Goal: Transaction & Acquisition: Purchase product/service

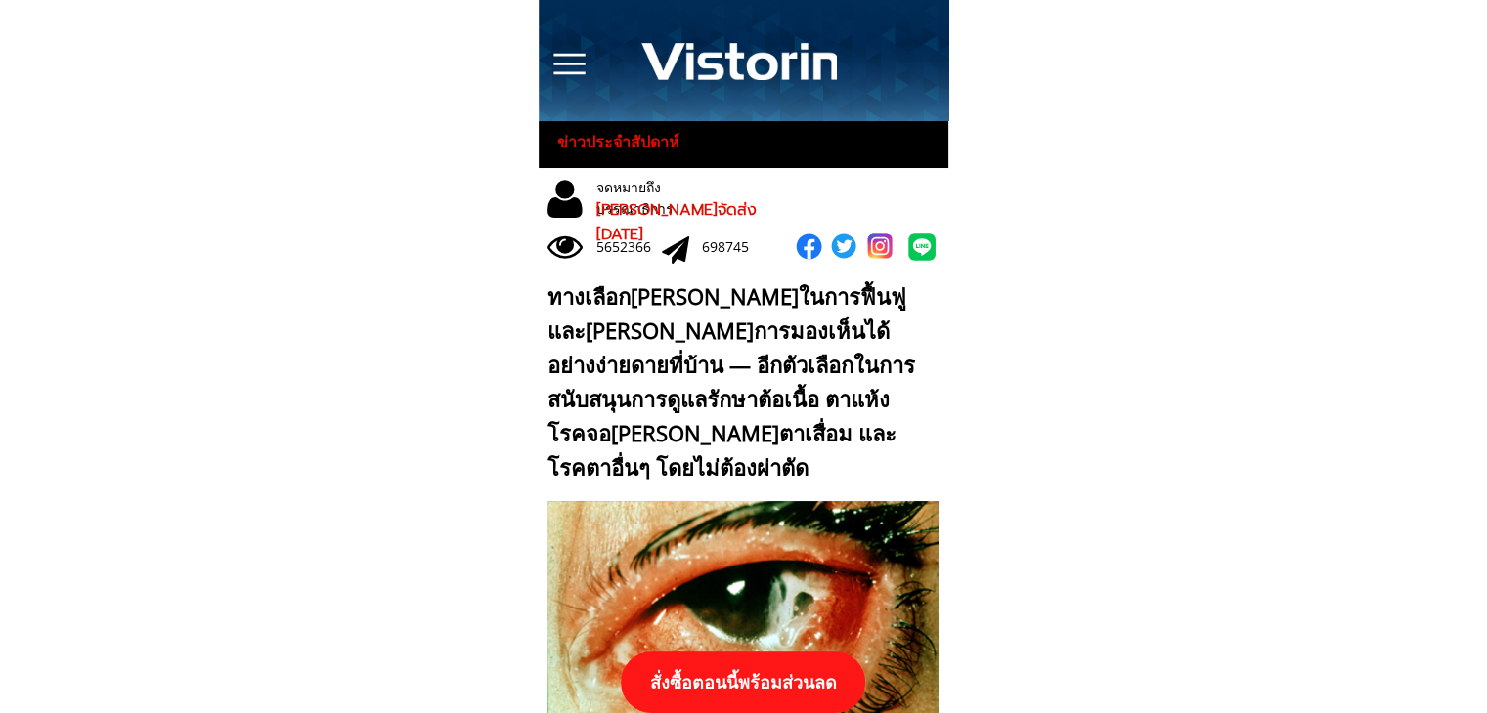
click at [758, 662] on p "สั่งซื้อตอนนี้พร้อมส่วนลด" at bounding box center [743, 683] width 244 height 62
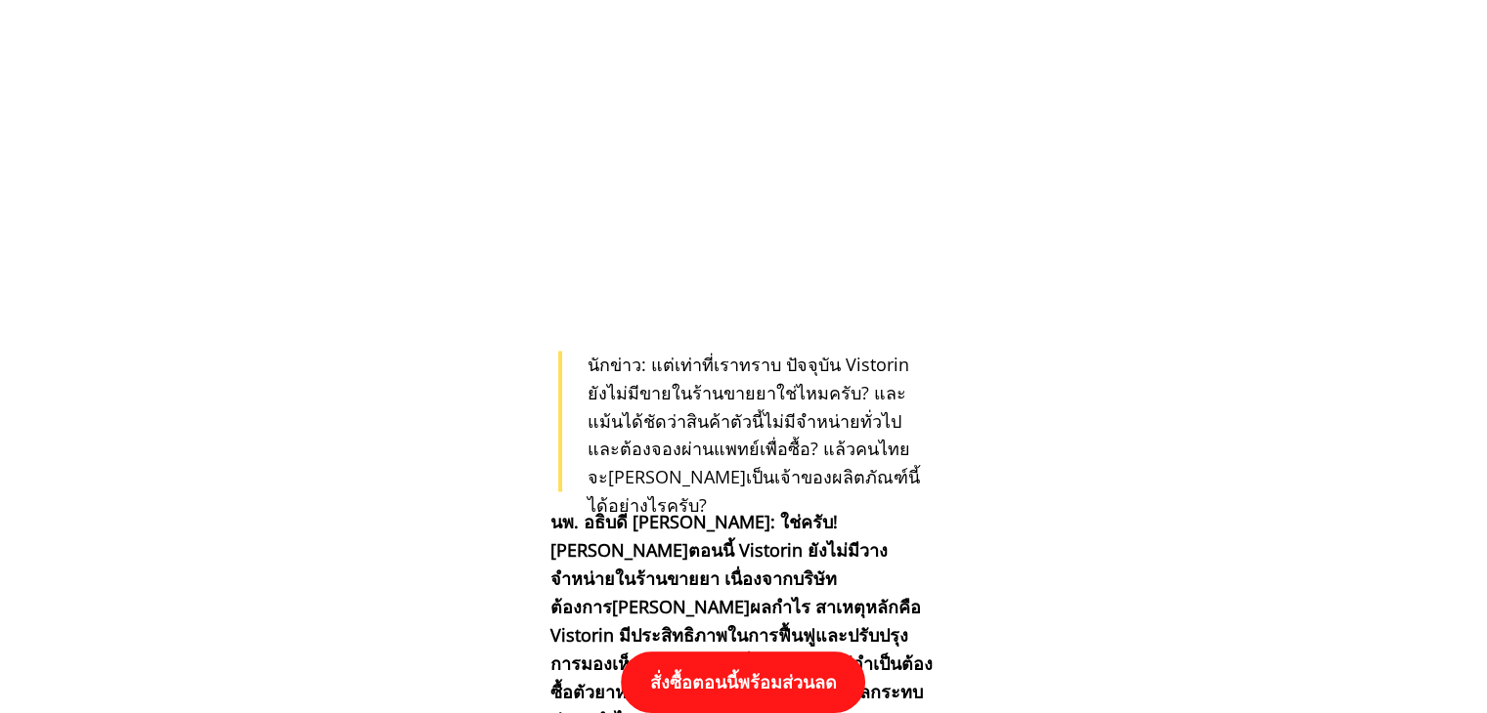
scroll to position [20297, 0]
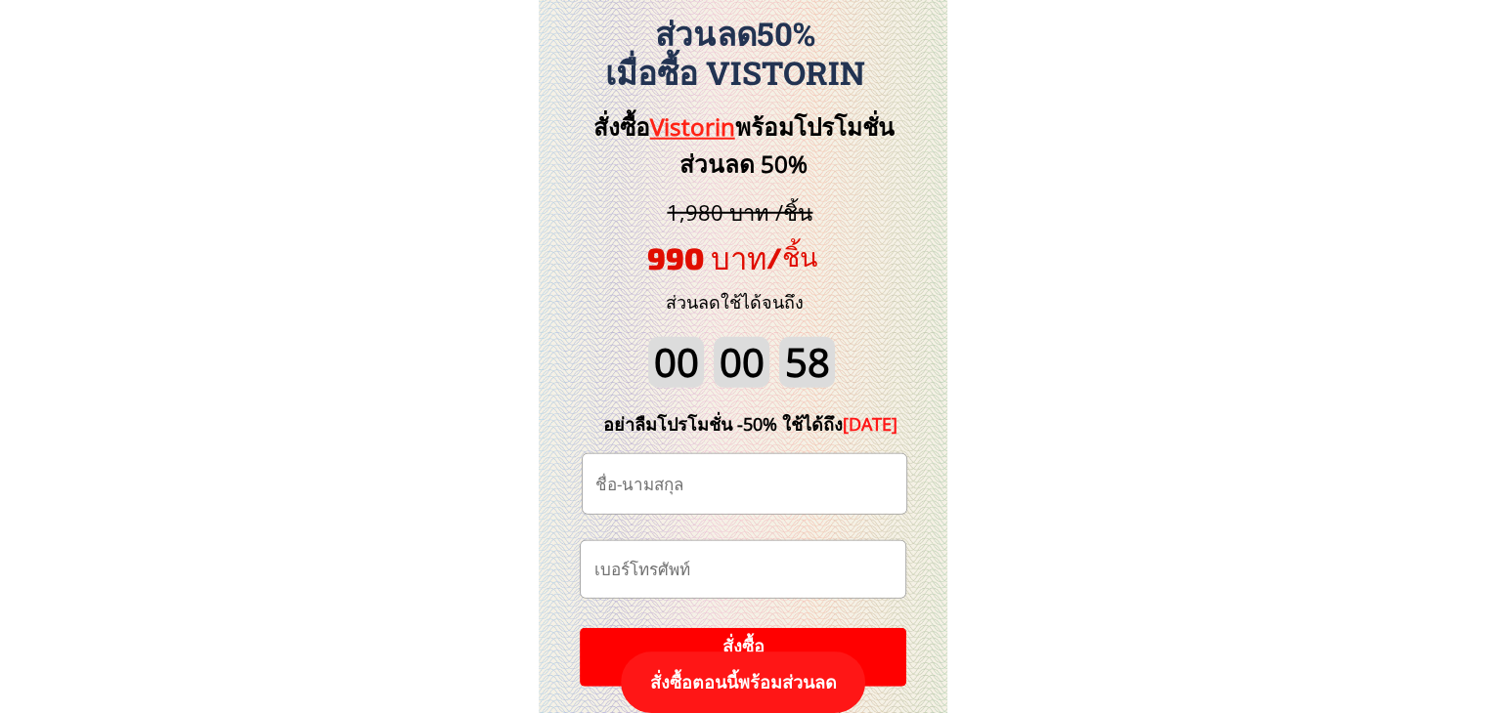
click at [714, 574] on input "tel" at bounding box center [742, 569] width 308 height 57
paste input "0810957331"
type input "0810957331"
click at [763, 486] on input "text" at bounding box center [744, 484] width 308 height 60
paste input "หําเส๊าะ หมันเหล็ม"
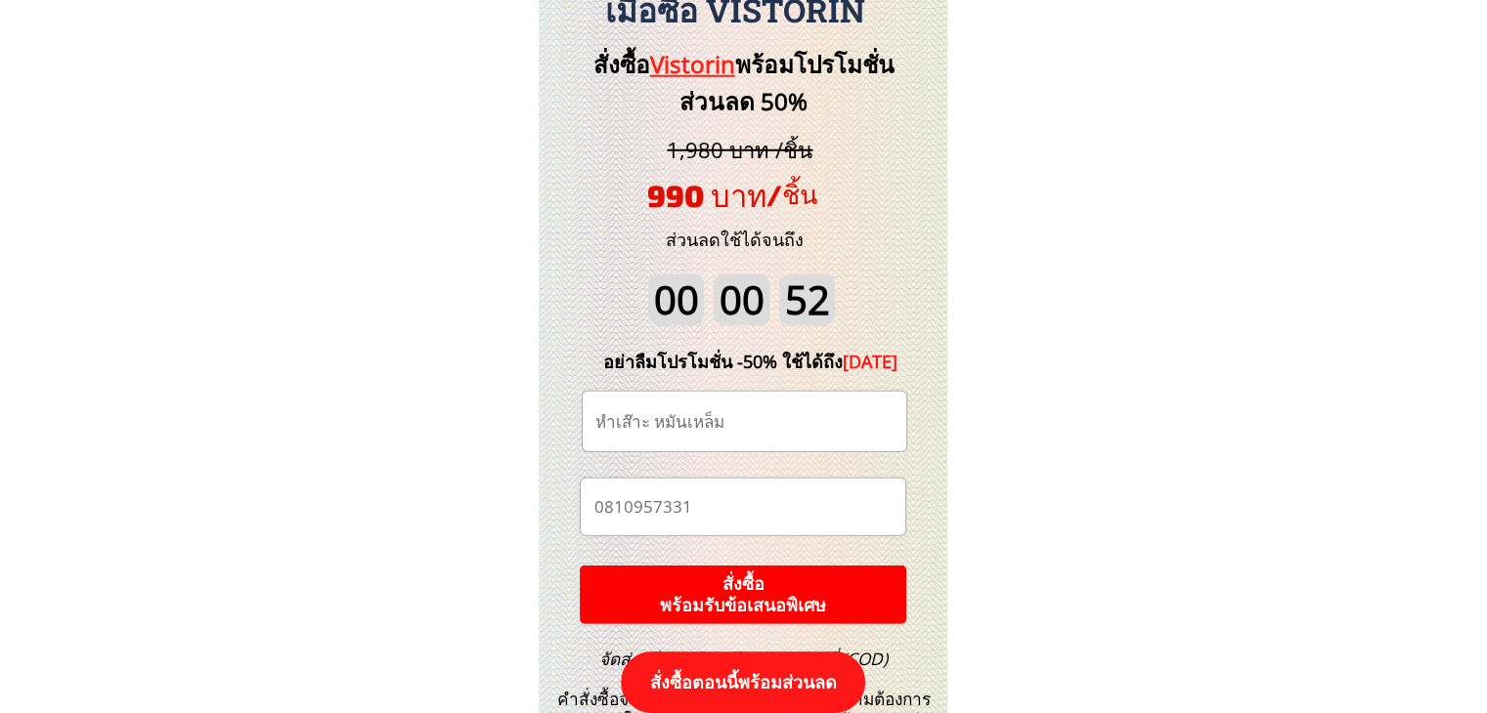
scroll to position [20395, 0]
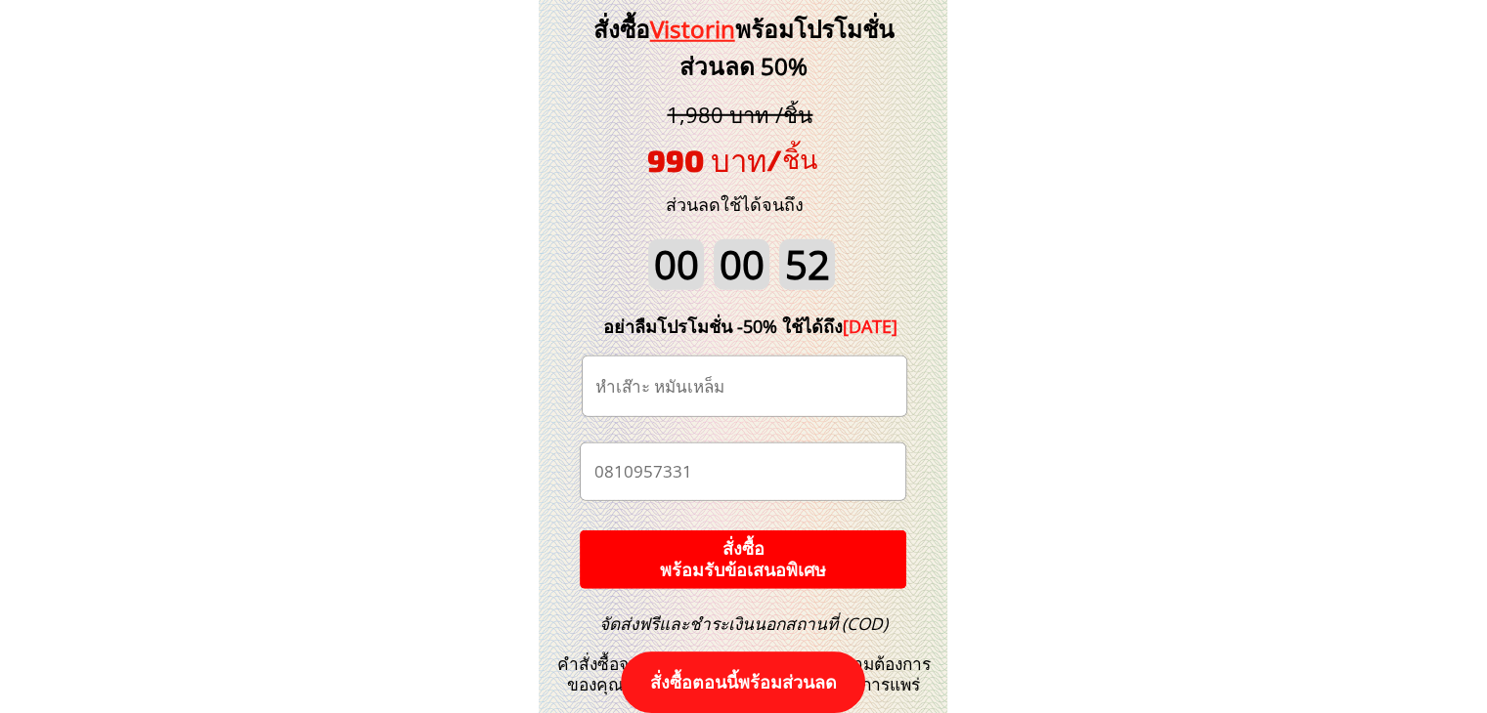
type input "หําเส๊าะ หมันเหล็ม"
click at [774, 564] on p "สั่งซื้อ พร้อมรับข้อเสนอพิเศษ" at bounding box center [743, 560] width 338 height 61
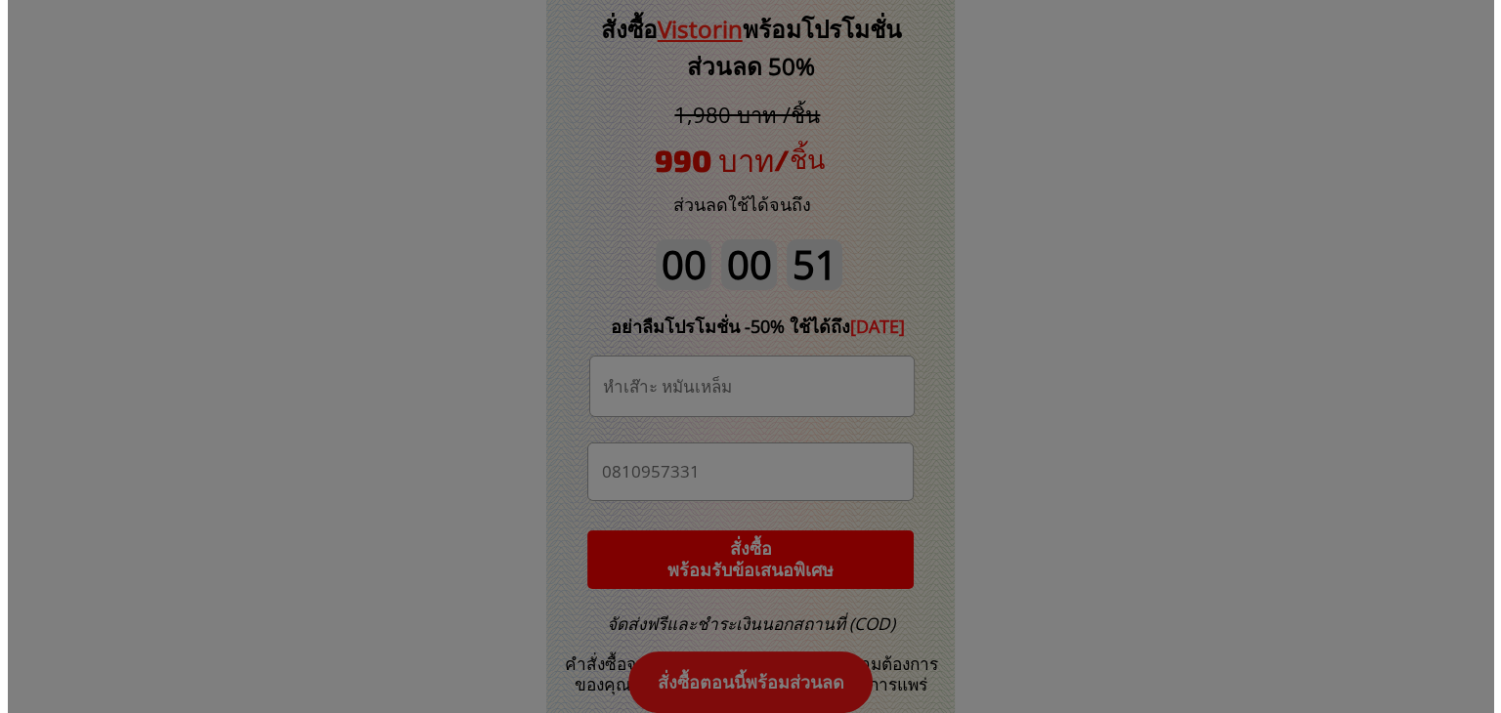
scroll to position [0, 0]
